Goal: Task Accomplishment & Management: Complete application form

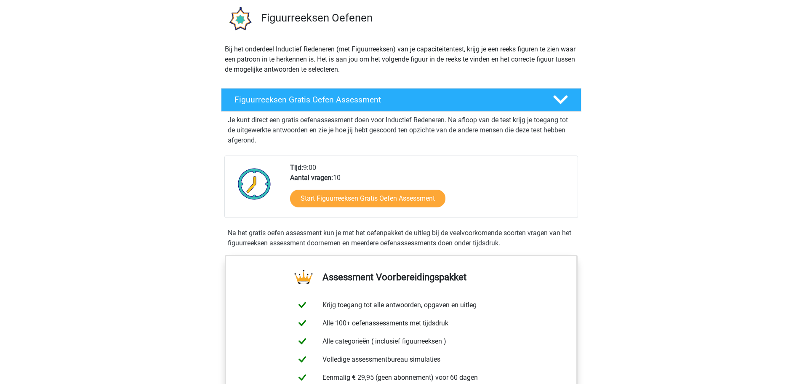
scroll to position [61, 0]
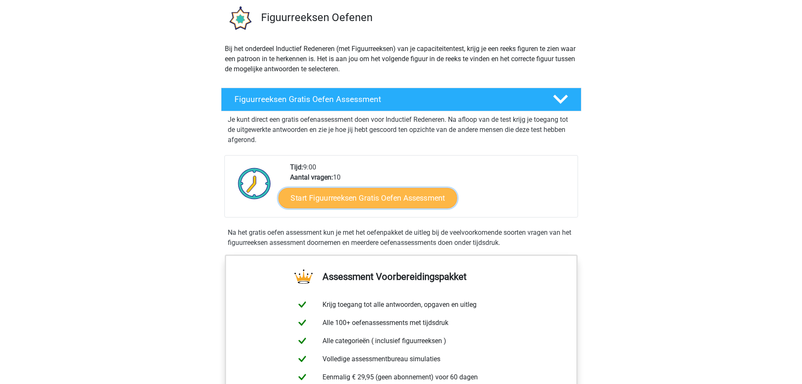
click at [368, 191] on link "Start Figuurreeksen Gratis Oefen Assessment" at bounding box center [367, 197] width 179 height 20
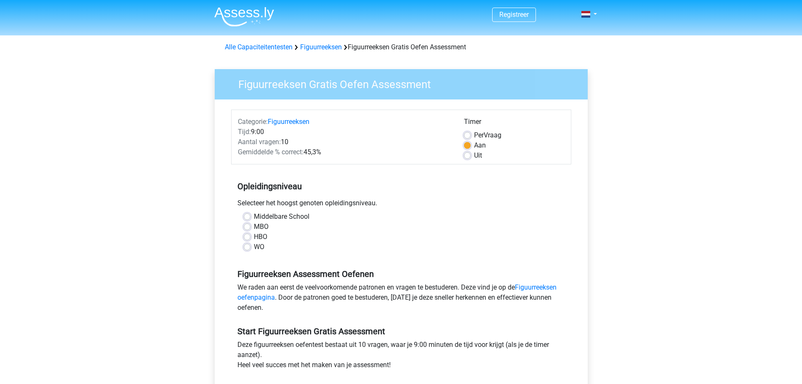
click at [254, 248] on label "WO" at bounding box center [259, 247] width 11 height 10
click at [250, 248] on input "WO" at bounding box center [247, 246] width 7 height 8
radio input "true"
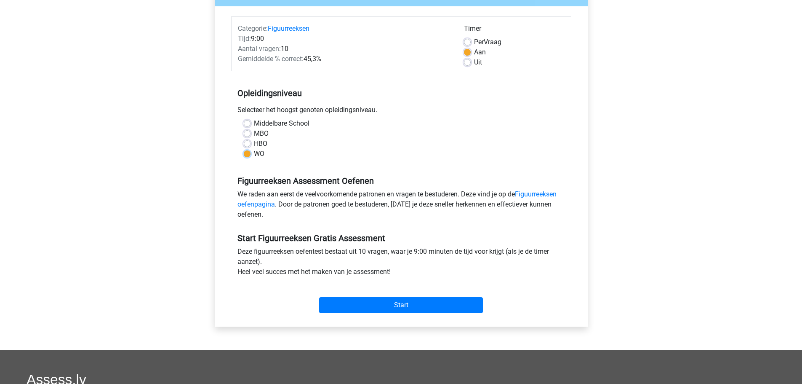
scroll to position [95, 0]
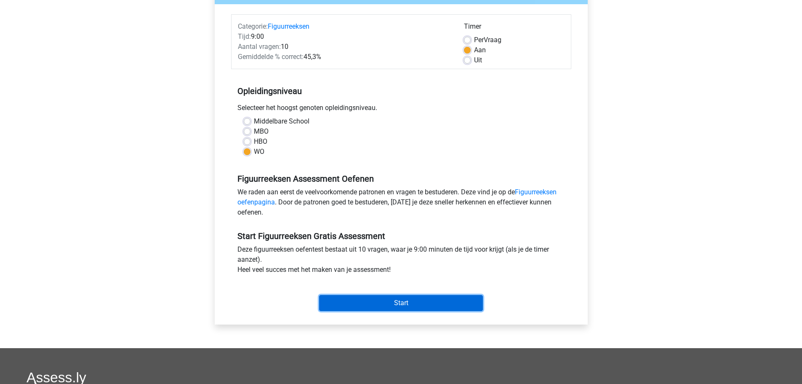
click at [402, 305] on input "Start" at bounding box center [401, 303] width 164 height 16
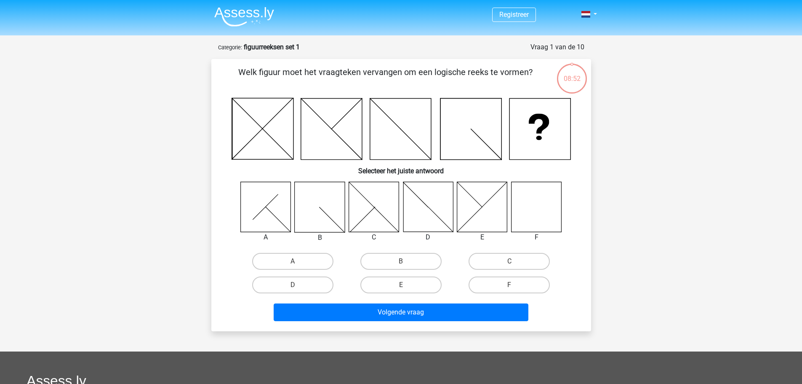
click at [540, 209] on icon at bounding box center [536, 206] width 50 height 50
click at [507, 285] on label "F" at bounding box center [509, 284] width 81 height 17
click at [509, 285] on input "F" at bounding box center [511, 287] width 5 height 5
radio input "true"
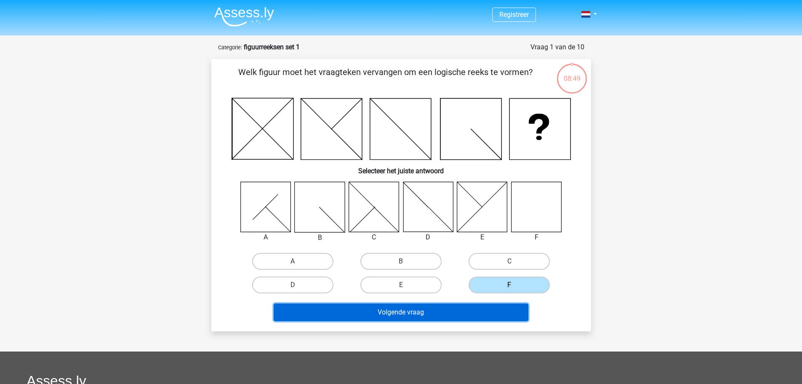
click at [442, 314] on button "Volgende vraag" at bounding box center [401, 312] width 255 height 18
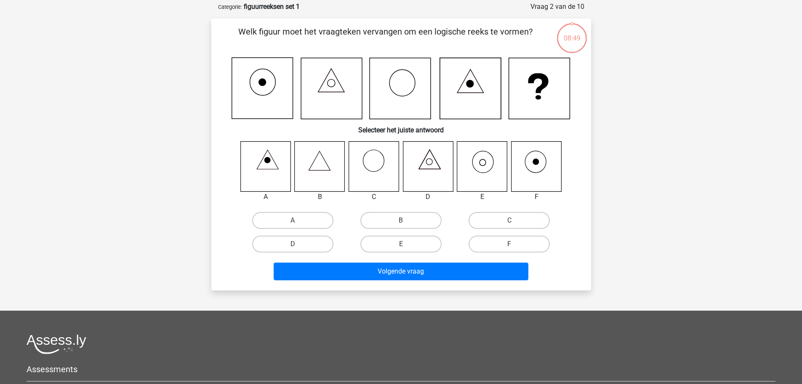
scroll to position [42, 0]
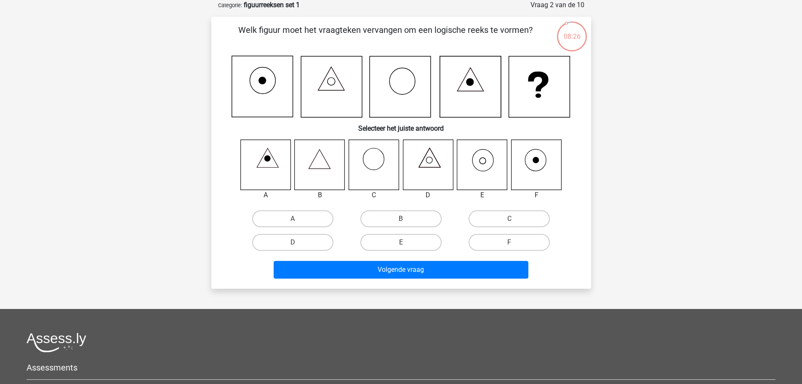
click at [406, 243] on input "E" at bounding box center [403, 244] width 5 height 5
radio input "true"
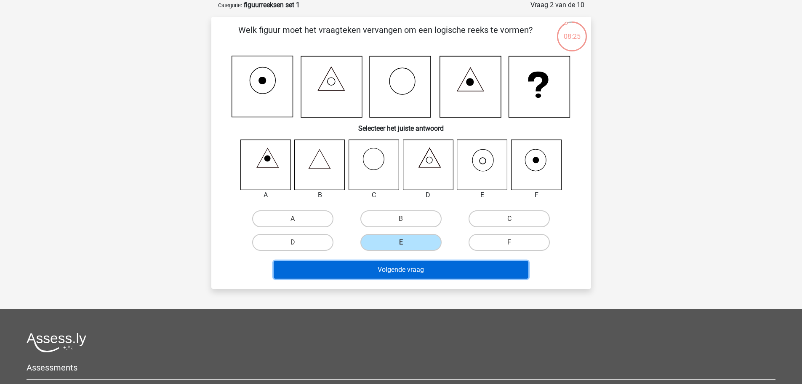
click at [401, 272] on button "Volgende vraag" at bounding box center [401, 270] width 255 height 18
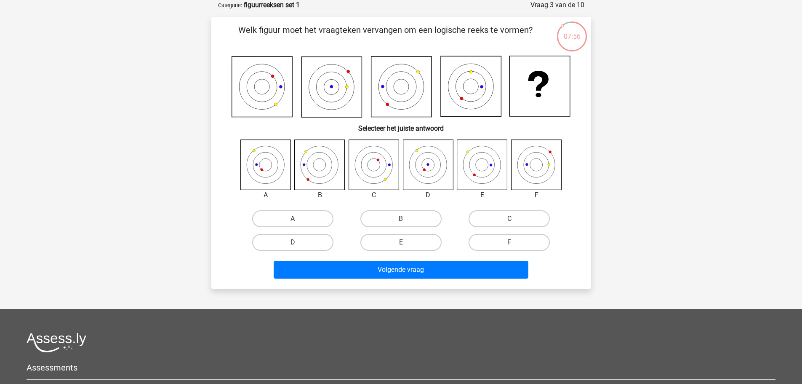
click at [481, 165] on icon at bounding box center [482, 164] width 50 height 50
click at [411, 243] on label "E" at bounding box center [400, 242] width 81 height 17
click at [406, 243] on input "E" at bounding box center [403, 244] width 5 height 5
radio input "true"
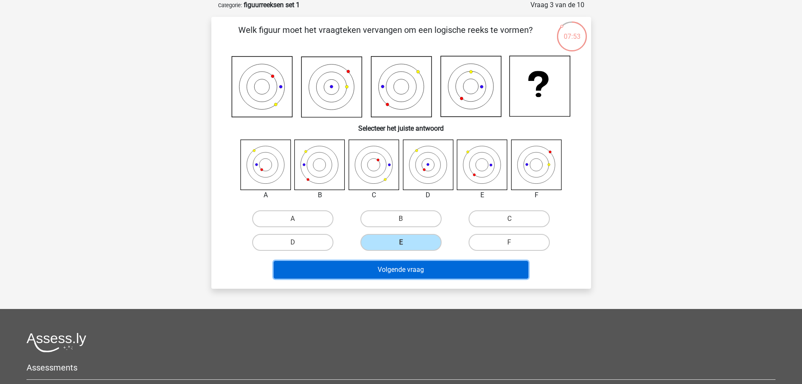
click at [413, 271] on button "Volgende vraag" at bounding box center [401, 270] width 255 height 18
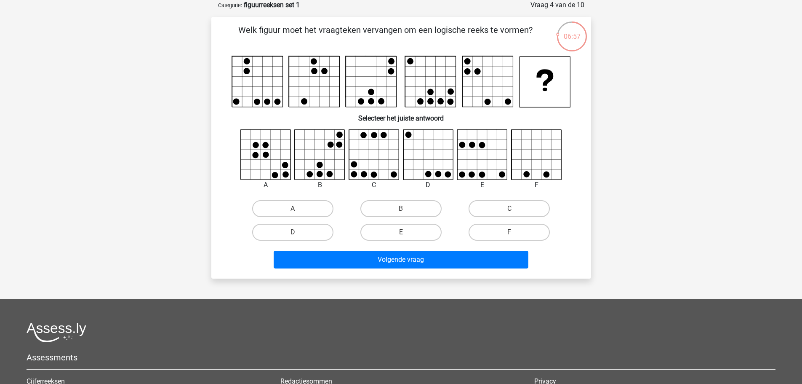
click at [335, 158] on icon at bounding box center [340, 154] width 10 height 10
click at [410, 208] on label "B" at bounding box center [400, 208] width 81 height 17
click at [406, 208] on input "B" at bounding box center [403, 210] width 5 height 5
radio input "true"
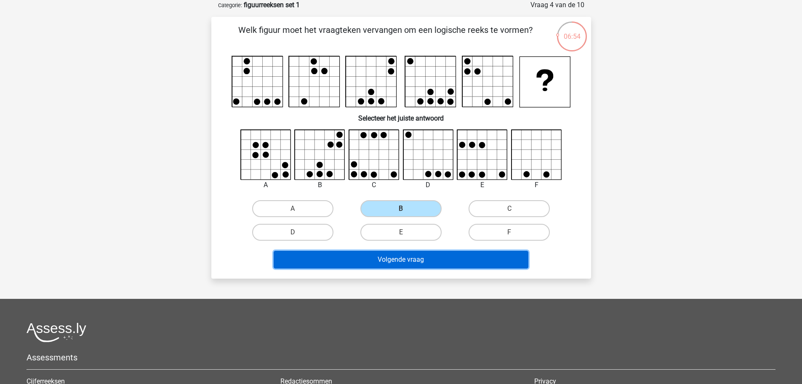
click at [415, 257] on button "Volgende vraag" at bounding box center [401, 260] width 255 height 18
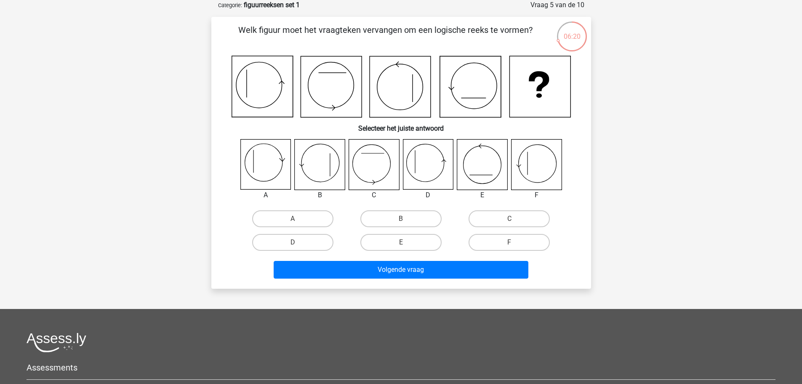
click at [402, 219] on input "B" at bounding box center [403, 221] width 5 height 5
radio input "true"
click at [288, 250] on label "D" at bounding box center [292, 242] width 81 height 17
click at [293, 248] on input "D" at bounding box center [295, 244] width 5 height 5
radio input "true"
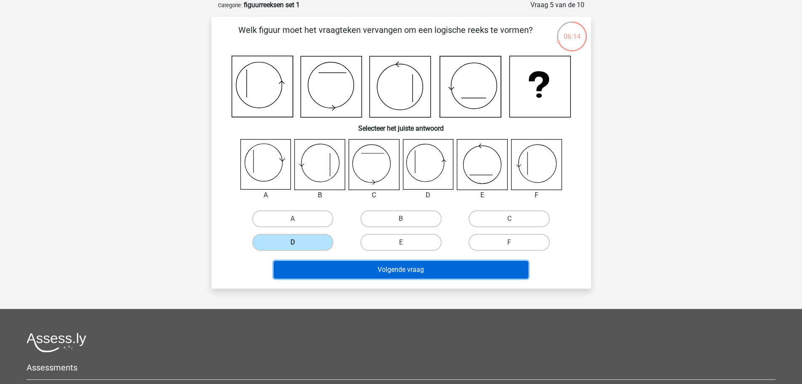
click at [359, 267] on button "Volgende vraag" at bounding box center [401, 270] width 255 height 18
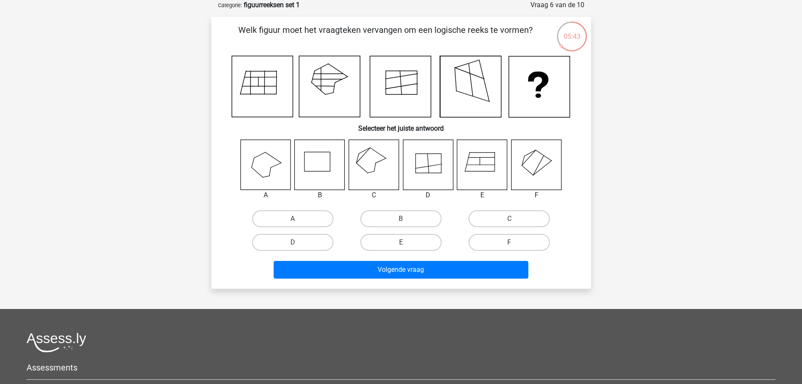
click at [371, 160] on icon at bounding box center [374, 164] width 50 height 50
click at [501, 223] on label "C" at bounding box center [509, 218] width 81 height 17
click at [509, 223] on input "C" at bounding box center [511, 221] width 5 height 5
radio input "true"
click at [431, 279] on div "Volgende vraag" at bounding box center [401, 271] width 325 height 21
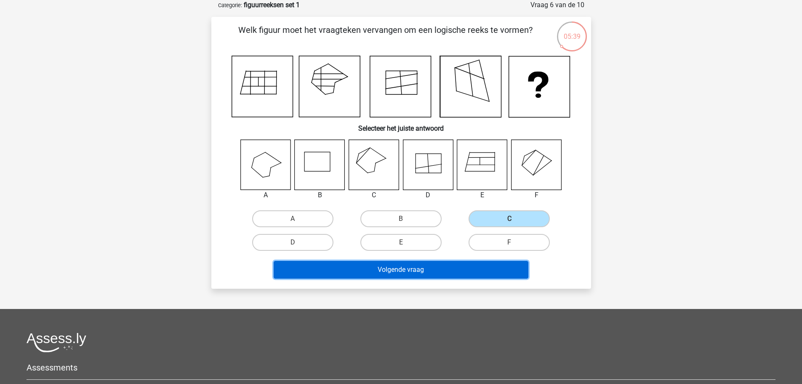
click at [435, 275] on button "Volgende vraag" at bounding box center [401, 270] width 255 height 18
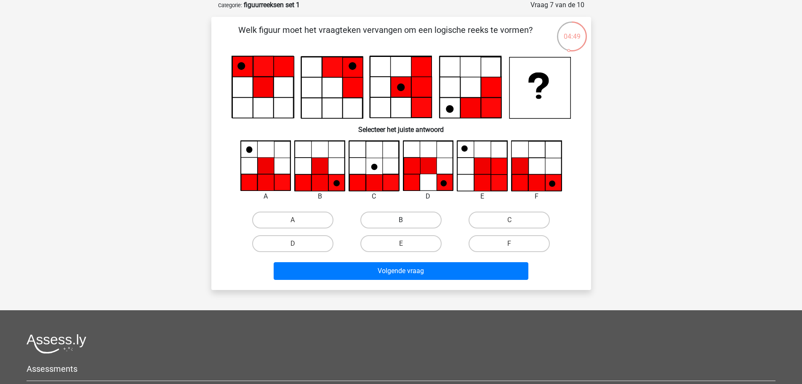
click at [397, 219] on label "B" at bounding box center [400, 219] width 81 height 17
click at [401, 220] on input "B" at bounding box center [403, 222] width 5 height 5
radio input "true"
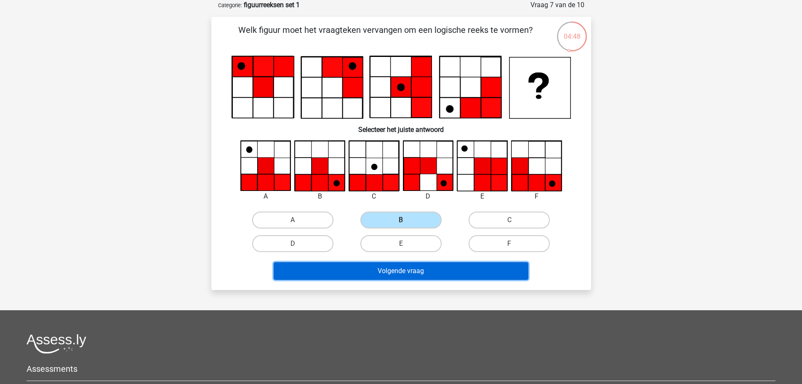
click at [401, 273] on button "Volgende vraag" at bounding box center [401, 271] width 255 height 18
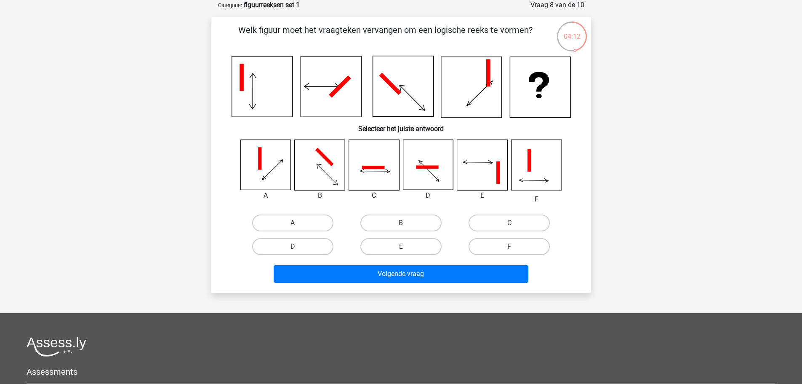
click at [518, 247] on label "F" at bounding box center [509, 246] width 81 height 17
click at [515, 247] on input "F" at bounding box center [511, 248] width 5 height 5
radio input "true"
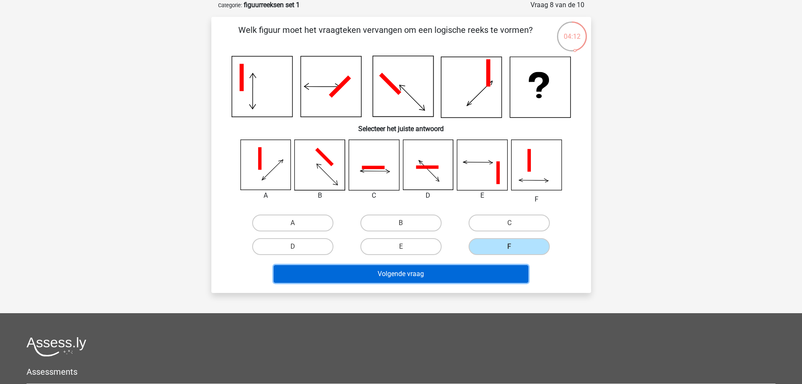
click at [478, 271] on button "Volgende vraag" at bounding box center [401, 274] width 255 height 18
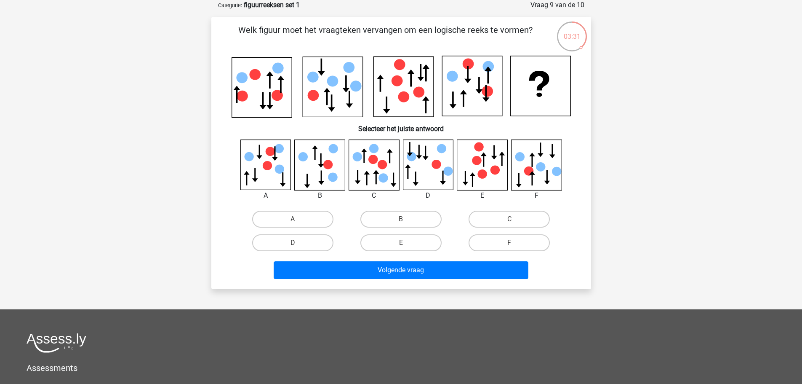
click at [509, 232] on div "F" at bounding box center [509, 243] width 108 height 24
click at [502, 238] on label "F" at bounding box center [509, 242] width 81 height 17
click at [509, 243] on input "F" at bounding box center [511, 245] width 5 height 5
radio input "true"
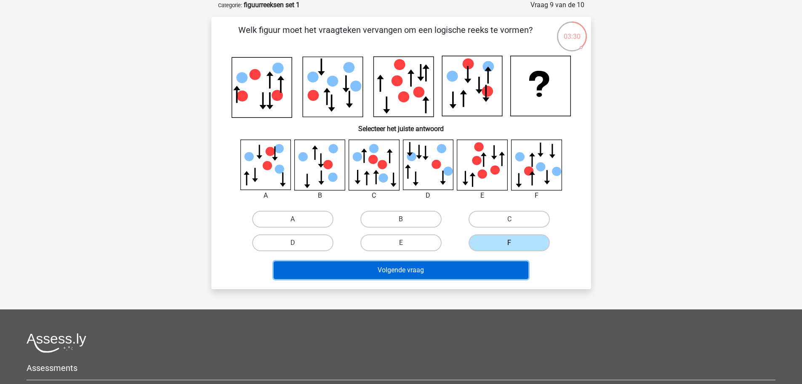
click at [453, 278] on button "Volgende vraag" at bounding box center [401, 270] width 255 height 18
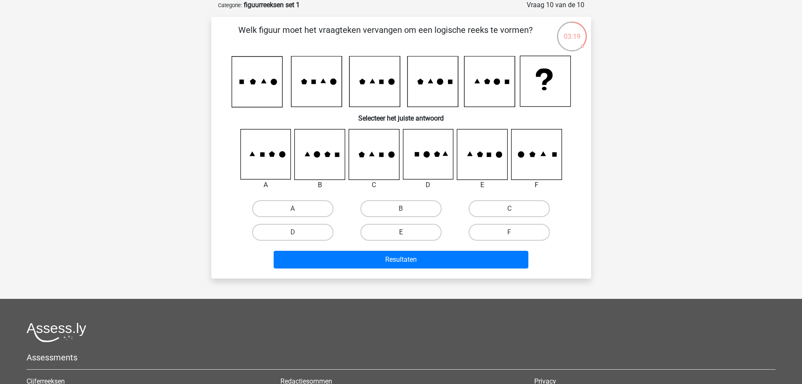
click at [424, 231] on label "E" at bounding box center [400, 232] width 81 height 17
click at [406, 232] on input "E" at bounding box center [403, 234] width 5 height 5
radio input "true"
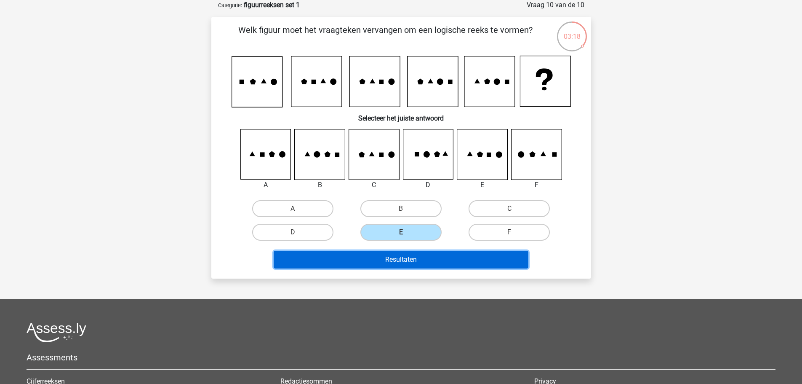
click at [417, 264] on button "Resultaten" at bounding box center [401, 260] width 255 height 18
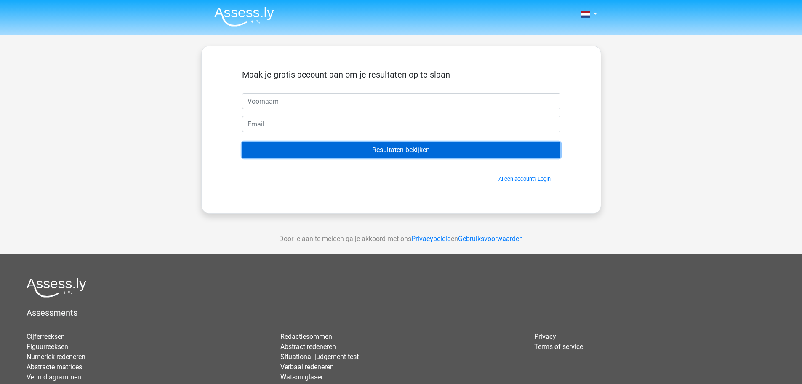
click at [430, 152] on input "Resultaten bekijken" at bounding box center [401, 150] width 318 height 16
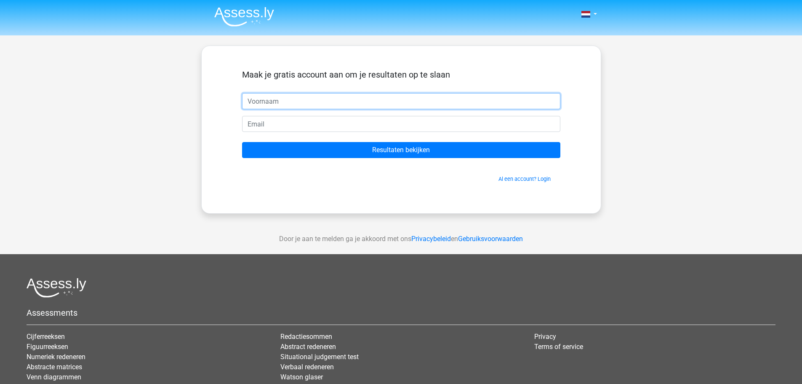
click at [408, 100] on input "text" at bounding box center [401, 101] width 318 height 16
type input "[PERSON_NAME]"
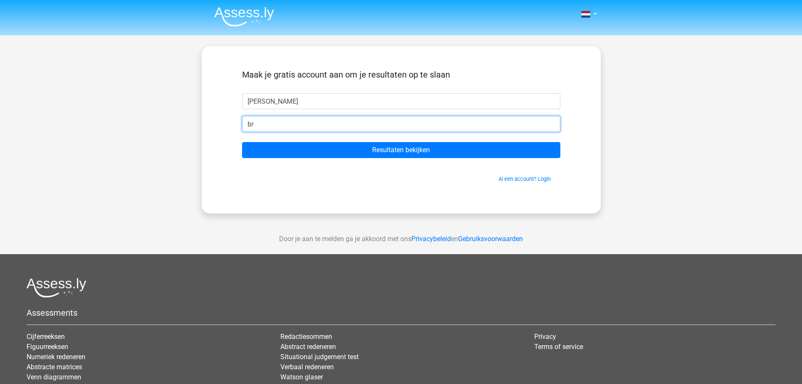
type input "b"
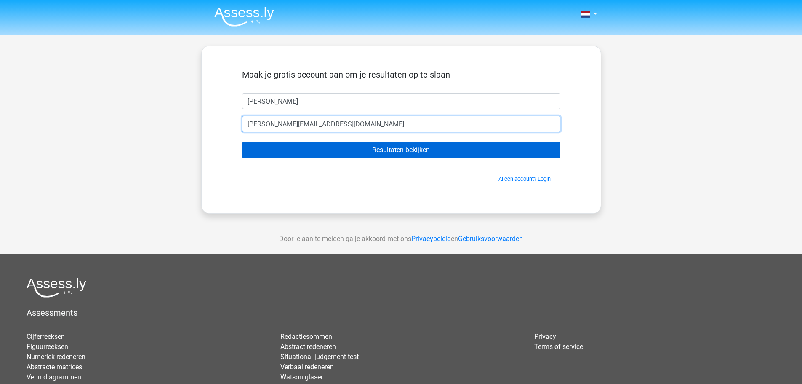
type input "[PERSON_NAME][EMAIL_ADDRESS][DOMAIN_NAME]"
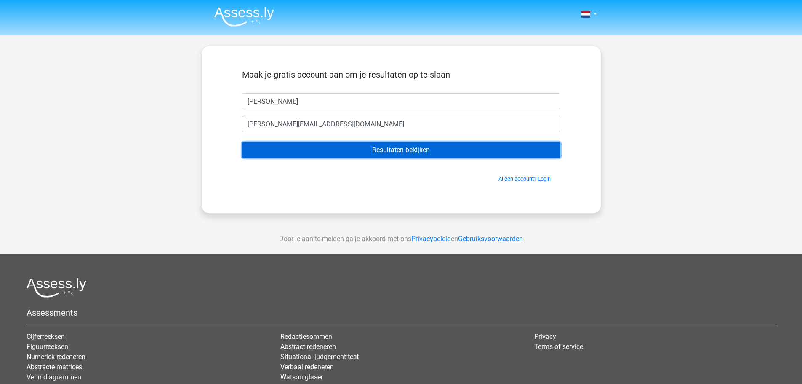
click at [404, 152] on input "Resultaten bekijken" at bounding box center [401, 150] width 318 height 16
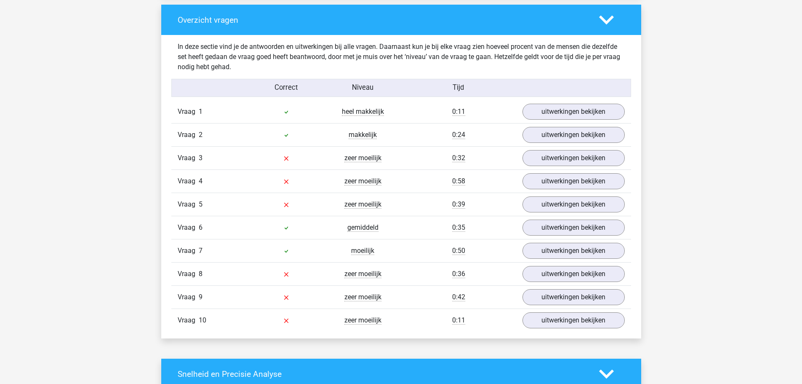
scroll to position [628, 0]
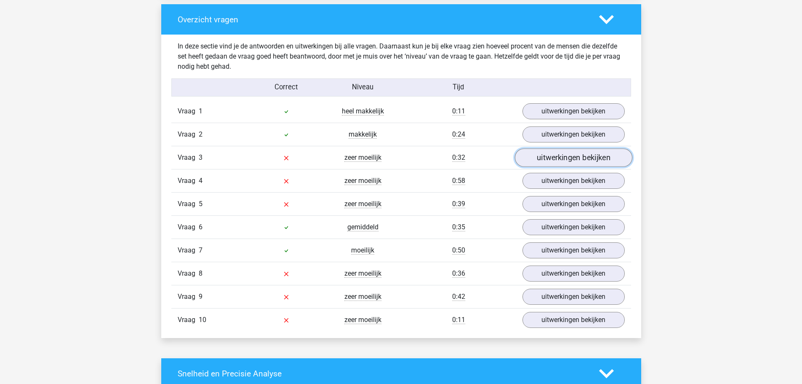
click at [572, 160] on link "uitwerkingen bekijken" at bounding box center [572, 158] width 117 height 19
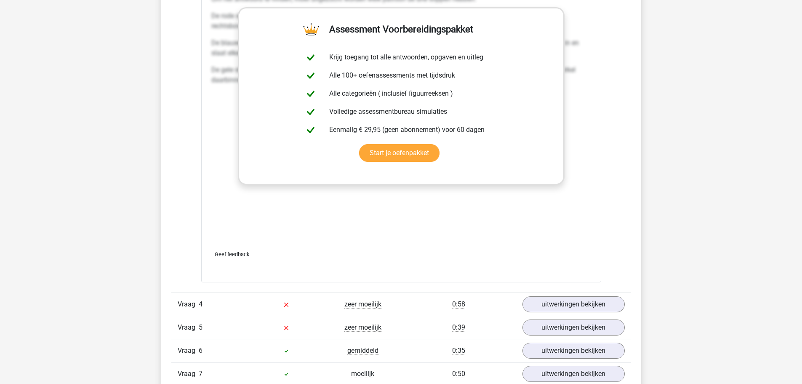
scroll to position [1210, 0]
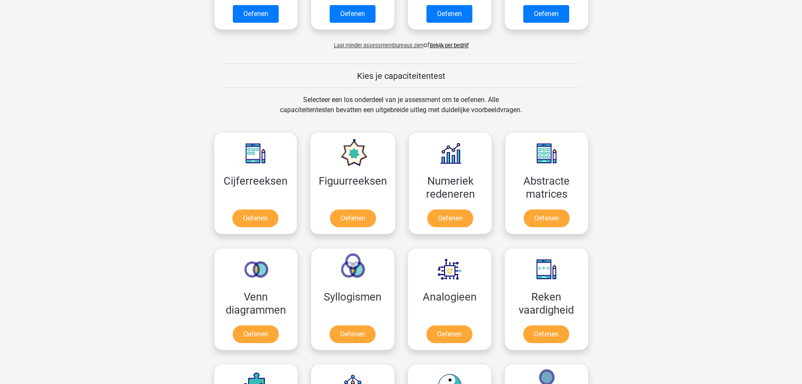
scroll to position [691, 0]
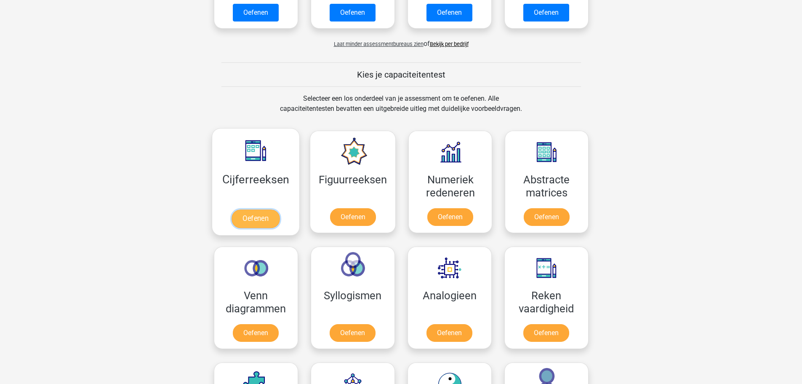
click at [267, 220] on link "Oefenen" at bounding box center [256, 218] width 48 height 19
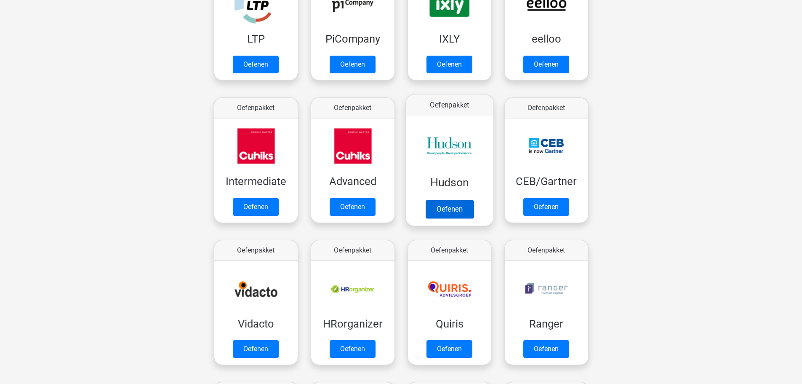
scroll to position [212, 0]
click at [463, 209] on link "Oefenen" at bounding box center [449, 209] width 48 height 19
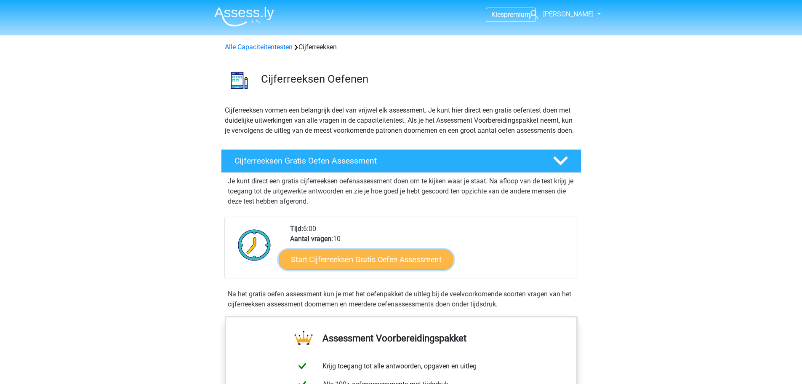
click at [387, 269] on link "Start Cijferreeksen Gratis Oefen Assessment" at bounding box center [366, 259] width 175 height 20
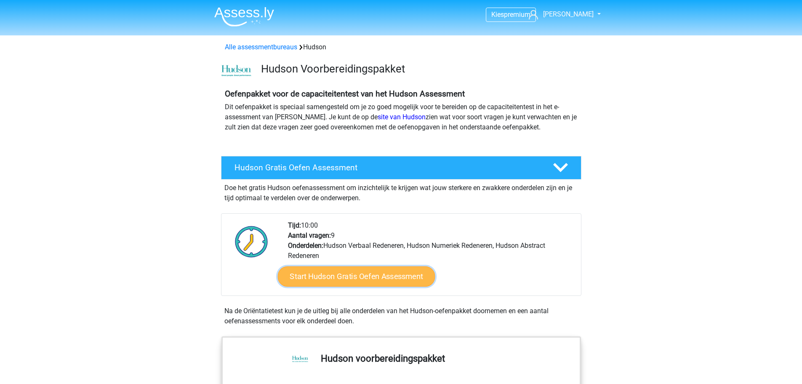
click at [383, 272] on link "Start Hudson Gratis Oefen Assessment" at bounding box center [355, 276] width 157 height 20
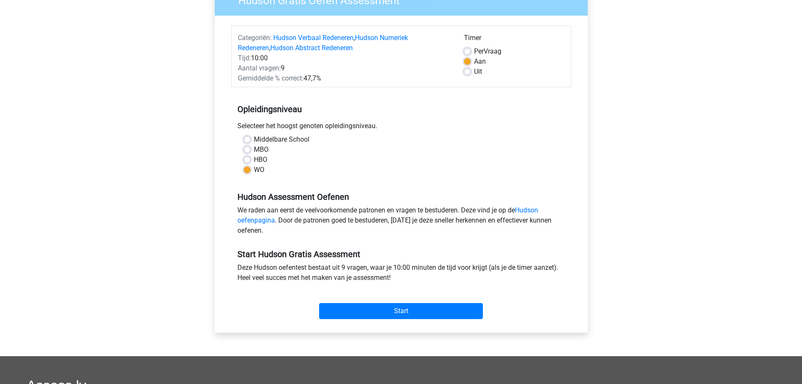
scroll to position [86, 0]
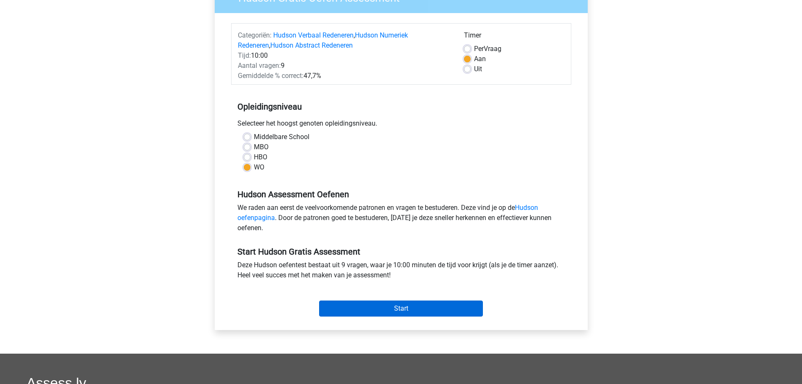
drag, startPoint x: 401, startPoint y: 324, endPoint x: 410, endPoint y: 315, distance: 12.8
click at [410, 315] on div "Categoriën: Hudson Verbaal Redeneren , Hudson Numeriek Redeneren , Hudson Abstr…" at bounding box center [401, 171] width 360 height 317
click at [410, 315] on input "Start" at bounding box center [401, 308] width 164 height 16
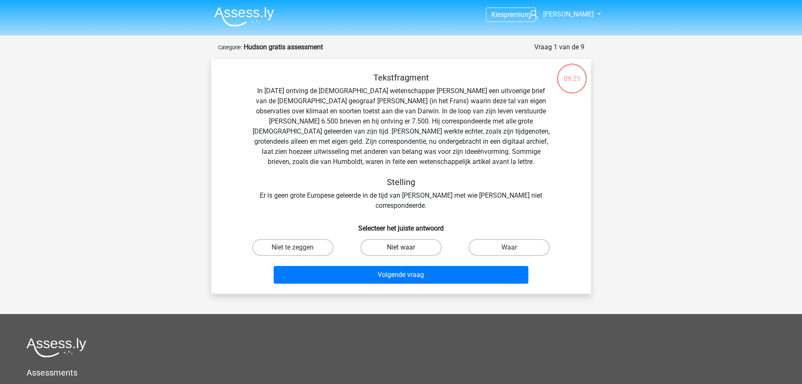
click at [402, 244] on label "Niet waar" at bounding box center [400, 247] width 81 height 17
click at [402, 247] on input "Niet waar" at bounding box center [403, 249] width 5 height 5
radio input "true"
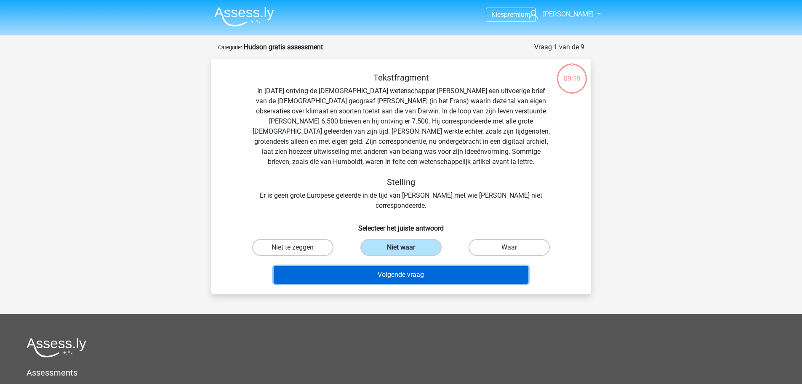
click at [407, 266] on button "Volgende vraag" at bounding box center [401, 275] width 255 height 18
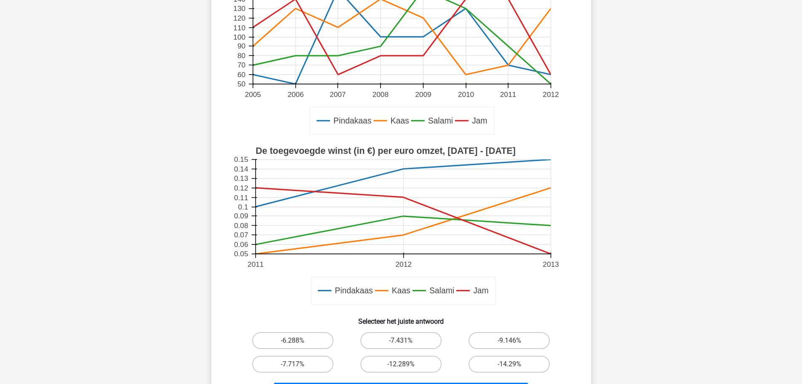
scroll to position [167, 0]
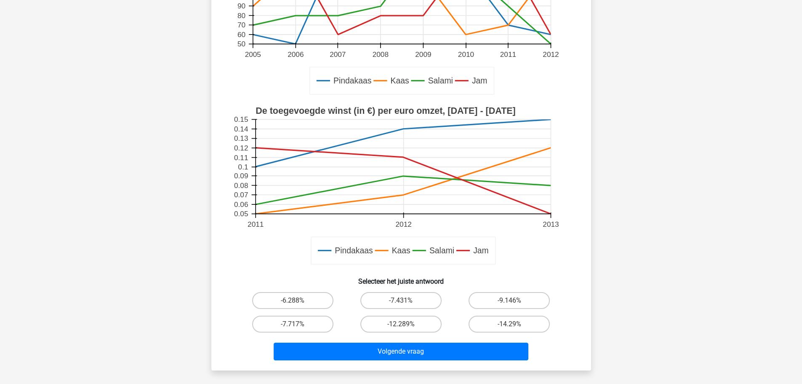
click at [296, 304] on input "-6.288%" at bounding box center [295, 302] width 5 height 5
radio input "true"
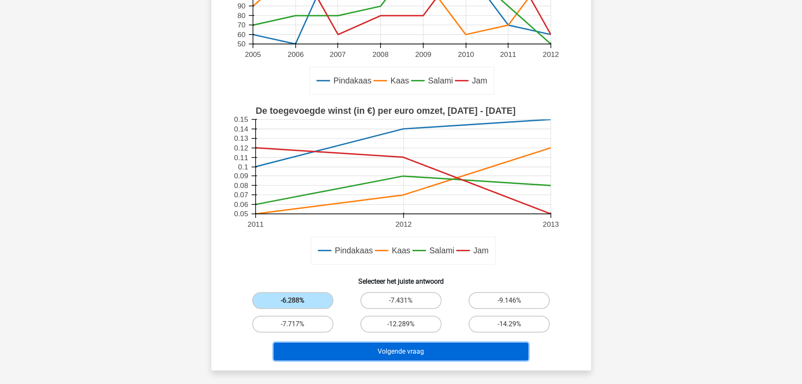
click at [410, 349] on button "Volgende vraag" at bounding box center [401, 351] width 255 height 18
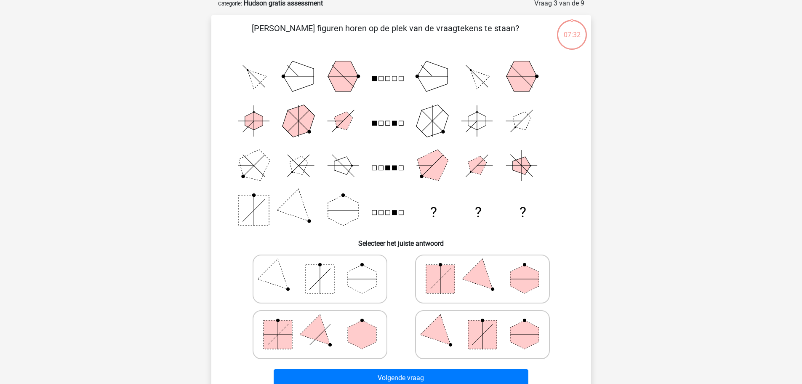
scroll to position [42, 0]
